Goal: Task Accomplishment & Management: Manage account settings

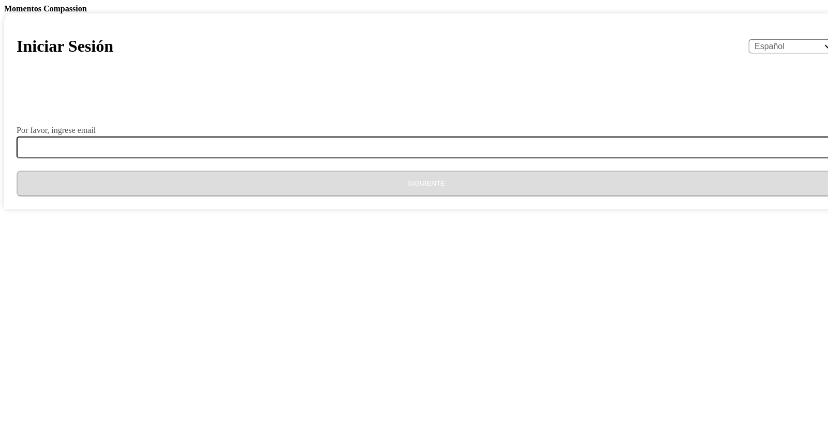
select select "es"
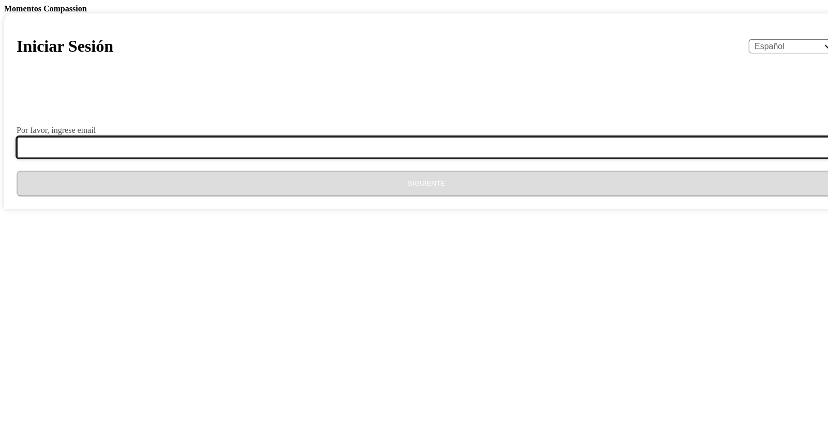
click at [442, 158] on input "Por favor, ingrese email" at bounding box center [433, 148] width 832 height 22
type input "[EMAIL_ADDRESS][DOMAIN_NAME]"
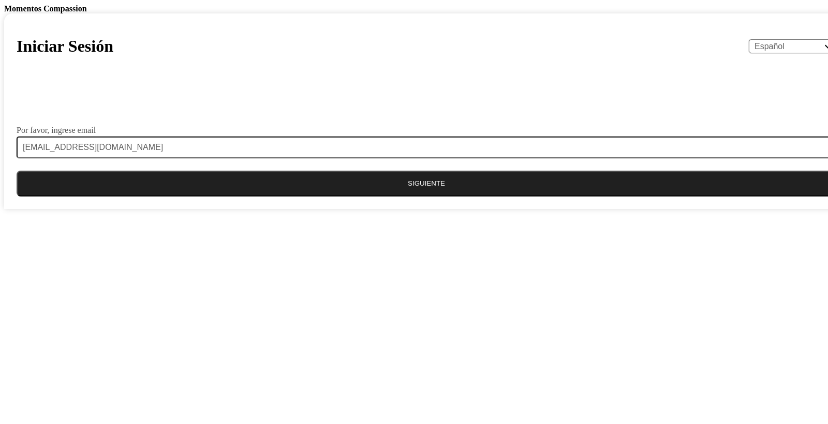
click at [393, 197] on button "Siguiente" at bounding box center [426, 184] width 819 height 26
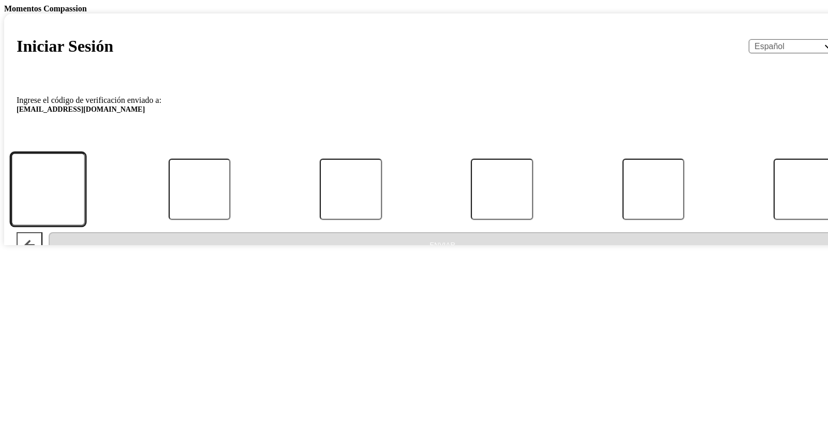
click at [85, 226] on input "Código" at bounding box center [48, 189] width 74 height 73
type input "0"
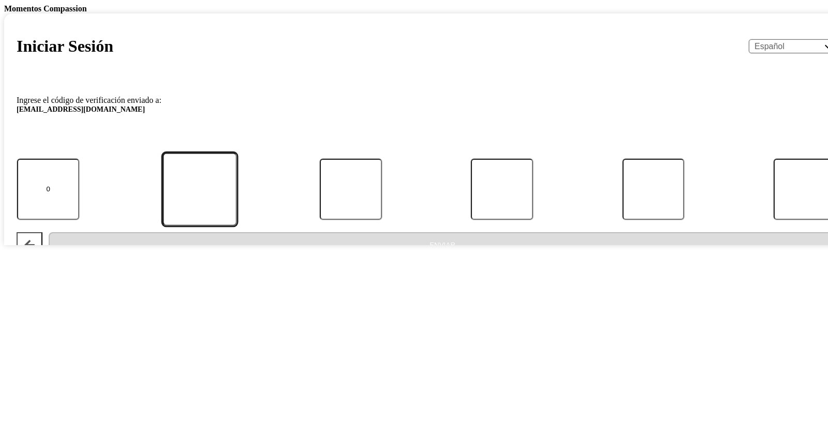
type input "5"
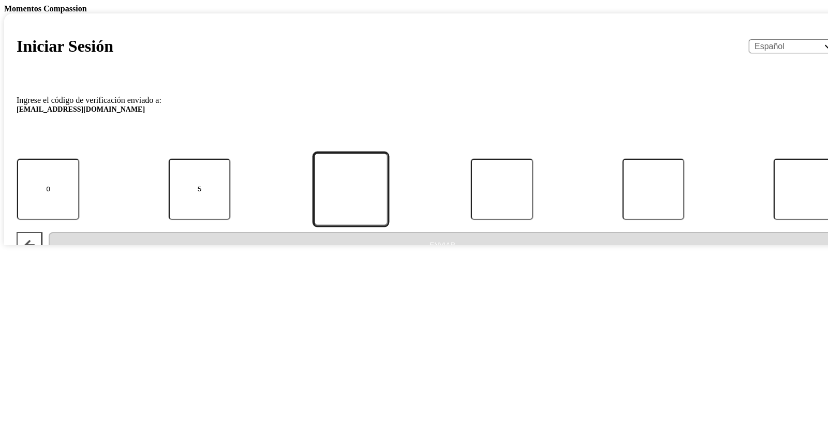
type input "6"
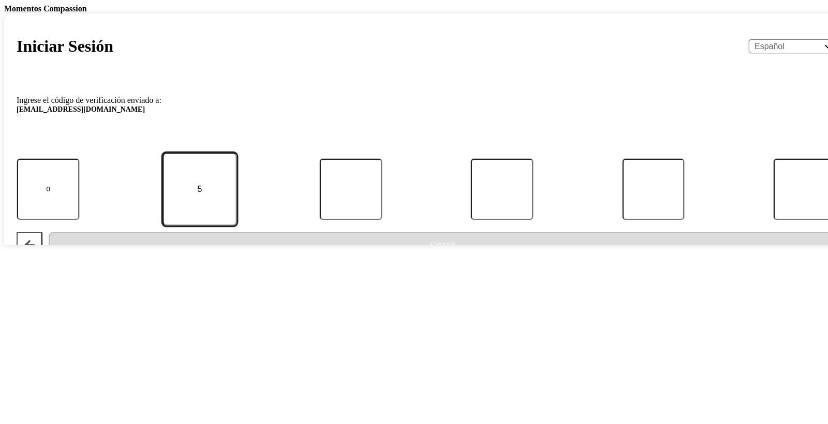
type input "7"
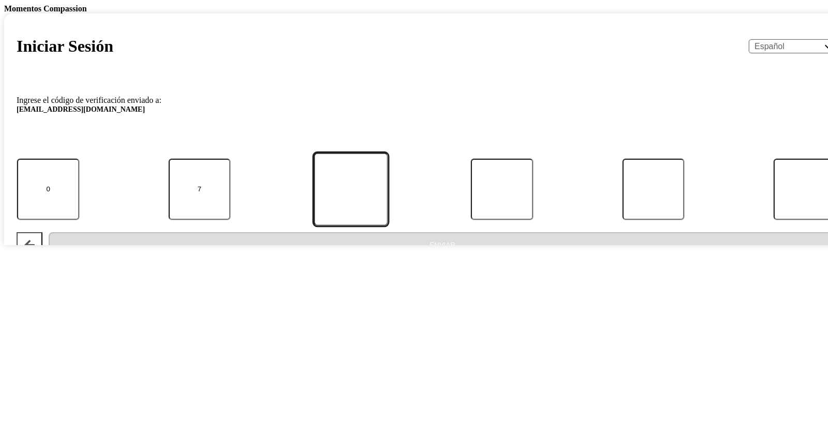
type input "6"
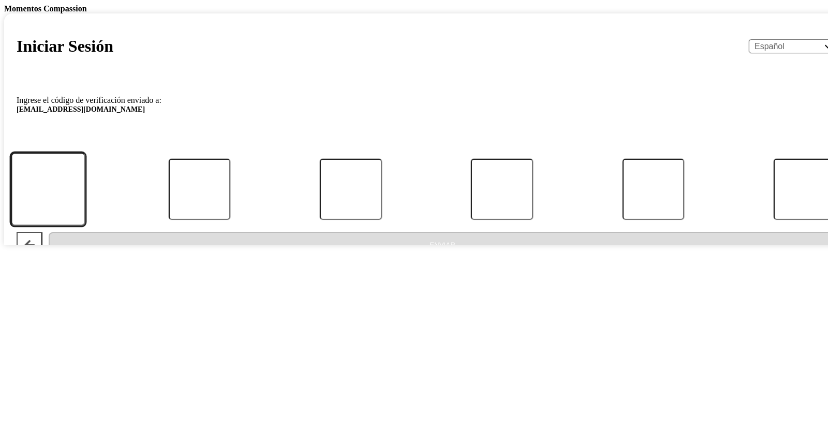
type input "0"
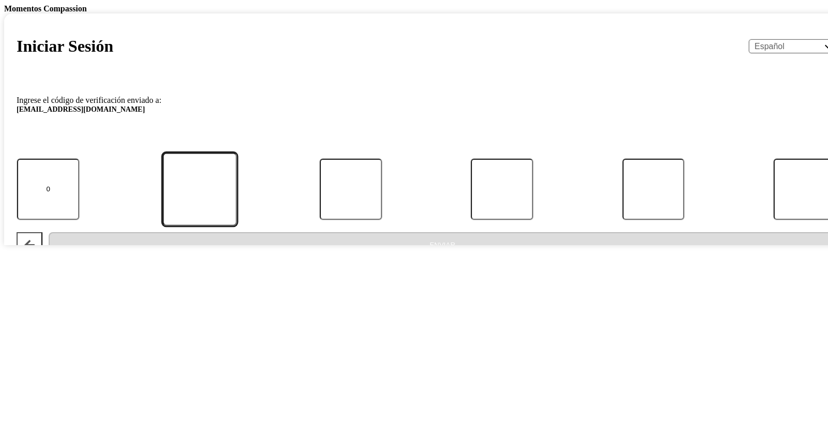
type input "5"
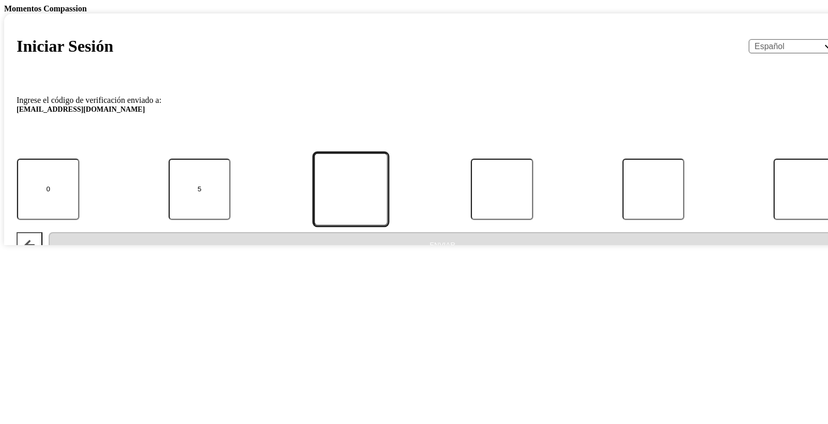
type input "7"
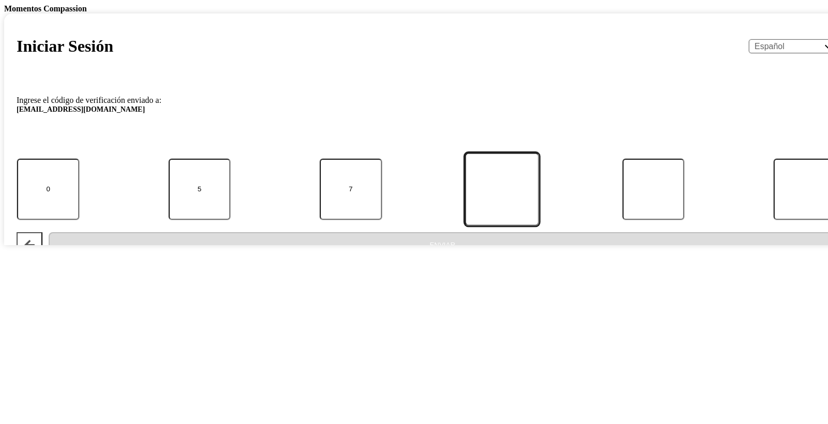
type input "6"
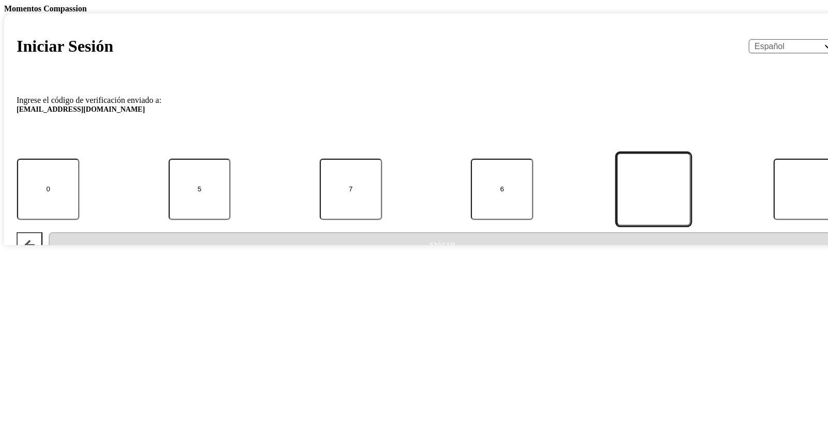
type input "1"
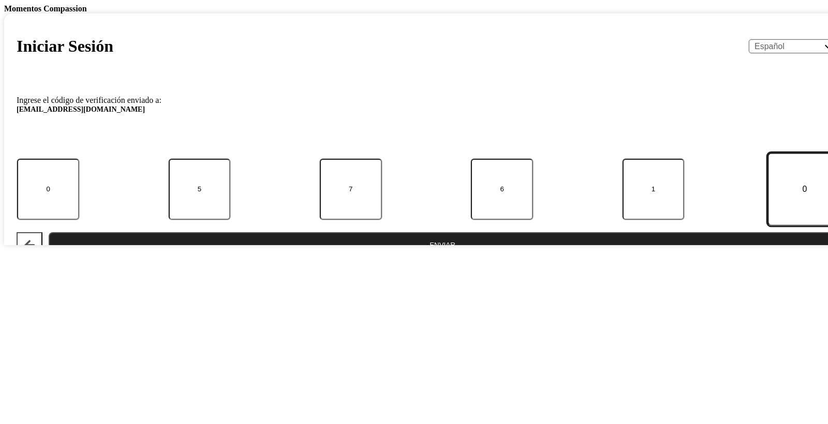
type input "0"
click at [446, 258] on button "Enviar" at bounding box center [442, 245] width 787 height 26
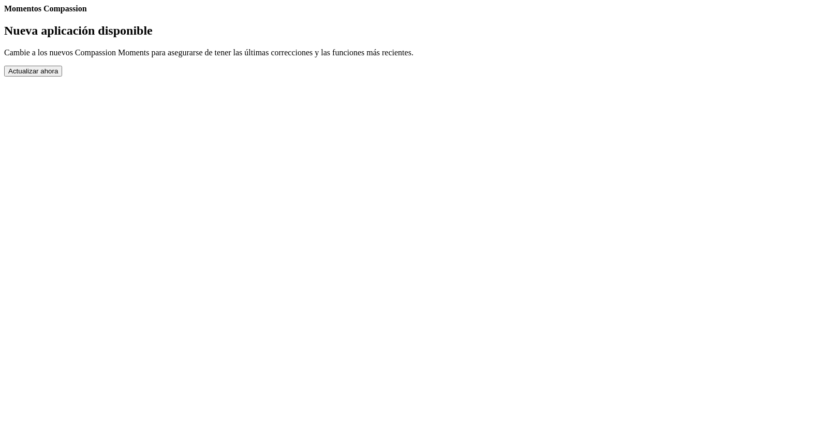
click at [62, 77] on button "Actualizar ahora" at bounding box center [33, 71] width 58 height 11
